Goal: Find specific page/section: Find specific page/section

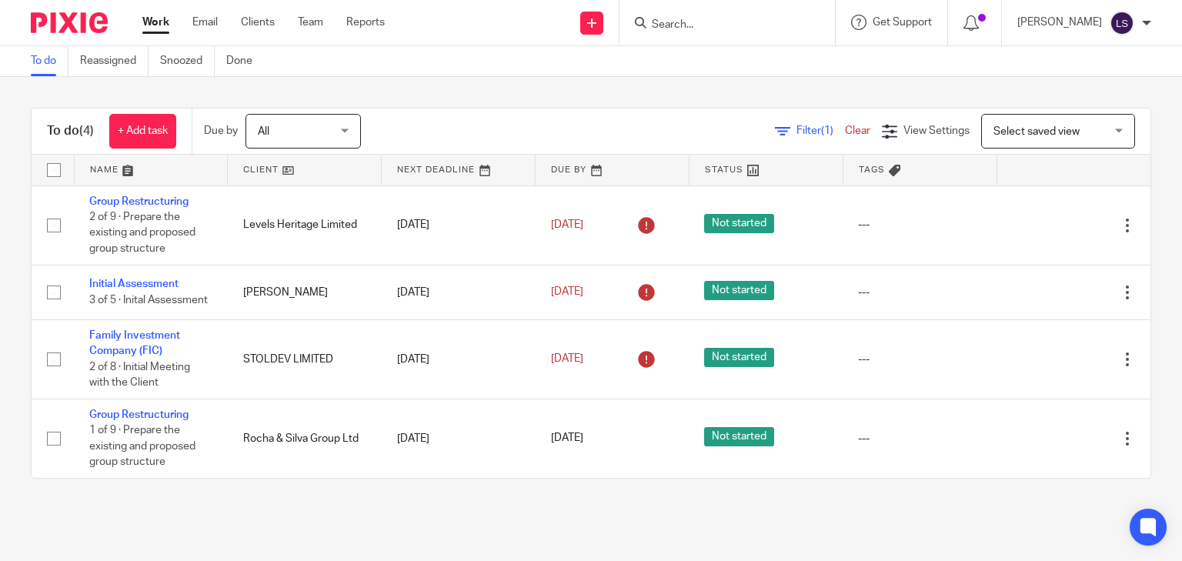
click at [773, 37] on div at bounding box center [726, 22] width 215 height 45
click at [769, 25] on input "Search" at bounding box center [719, 25] width 138 height 14
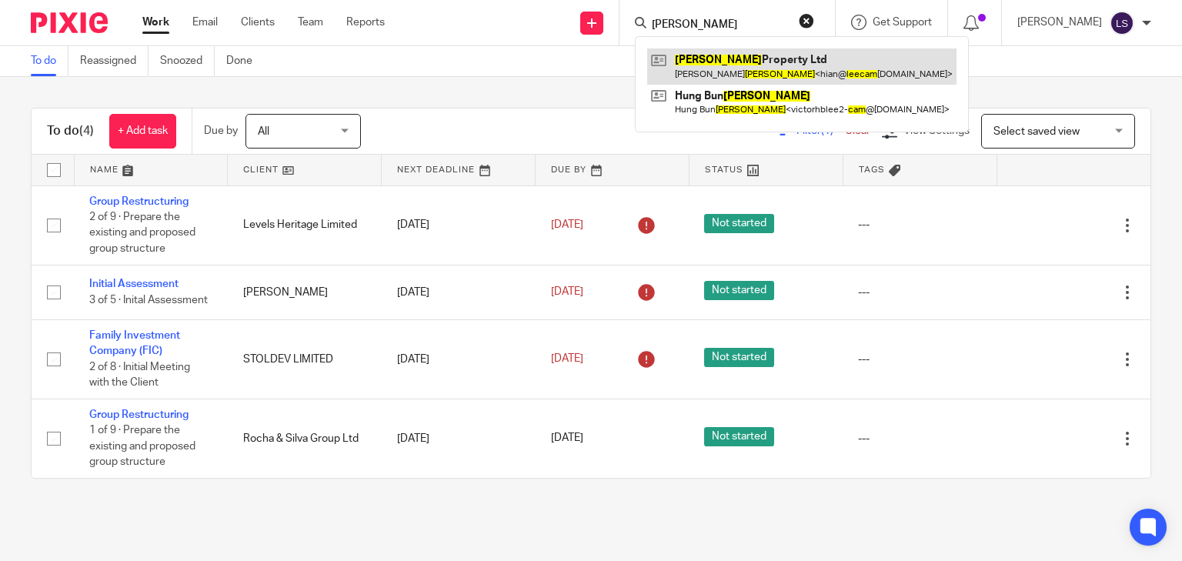
type input "lee cam"
click at [767, 58] on link at bounding box center [801, 65] width 309 height 35
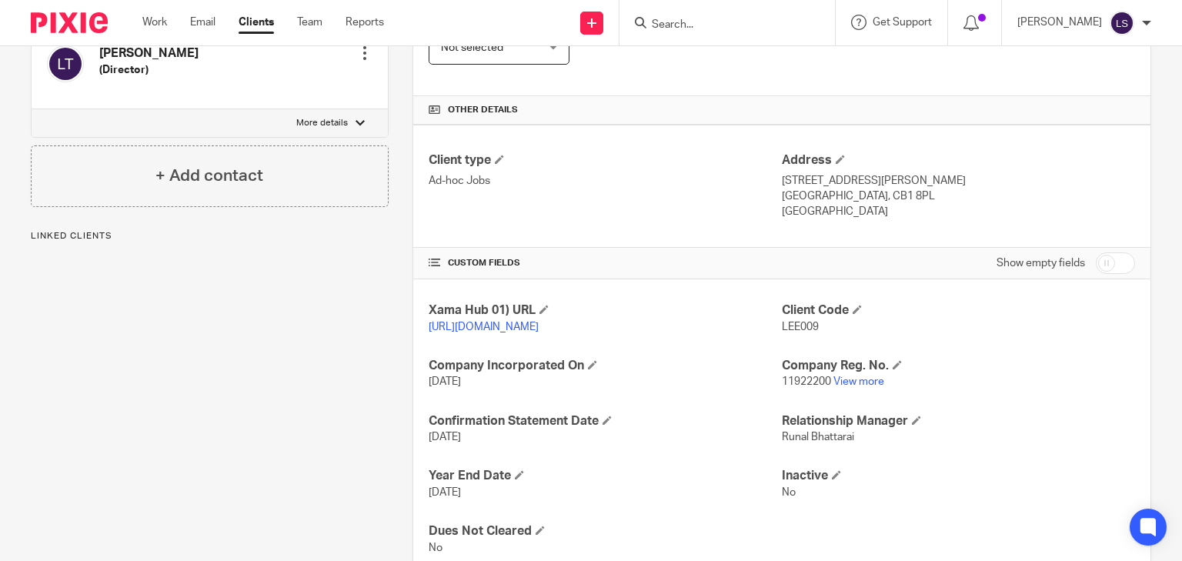
scroll to position [252, 0]
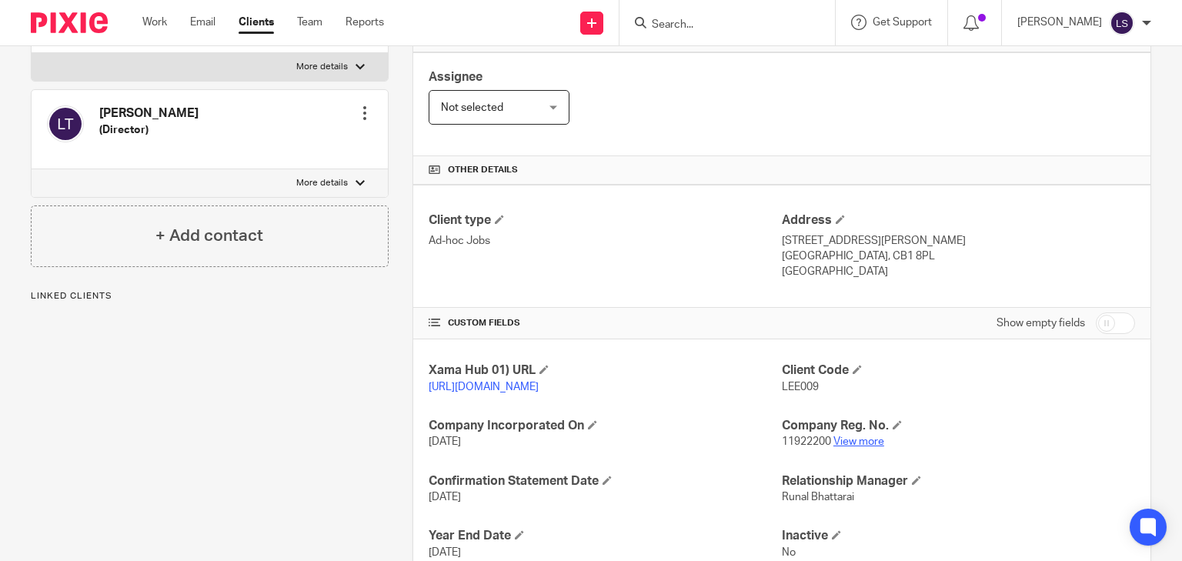
click at [856, 447] on link "View more" at bounding box center [858, 441] width 51 height 11
